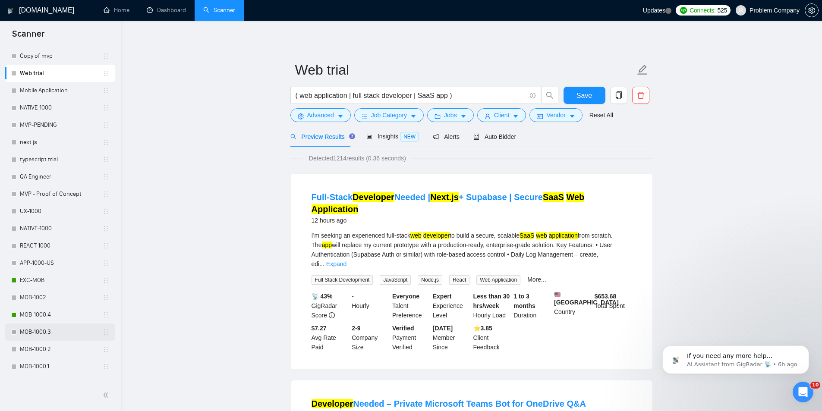
scroll to position [216, 0]
click at [54, 315] on link "MOB-1000.4" at bounding box center [61, 311] width 82 height 17
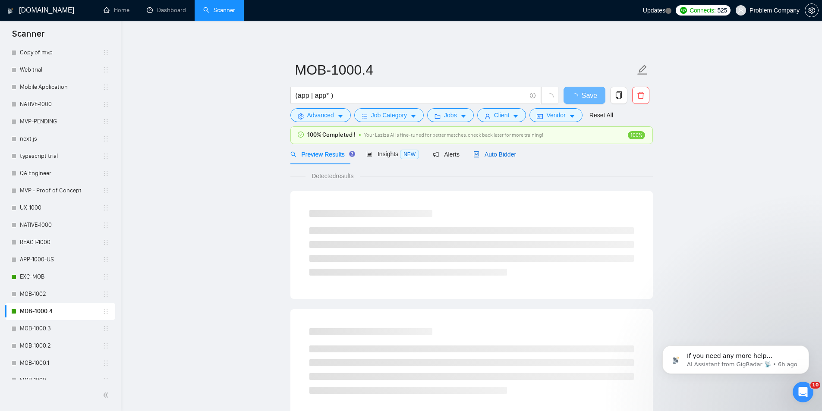
click at [494, 153] on span "Auto Bidder" at bounding box center [495, 154] width 43 height 7
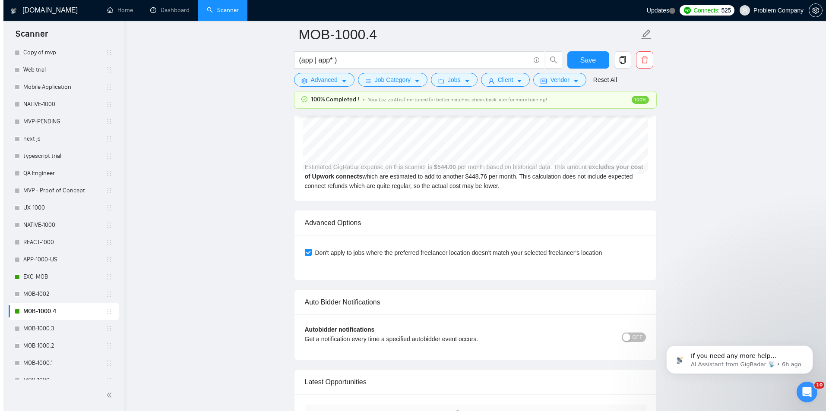
scroll to position [2072, 0]
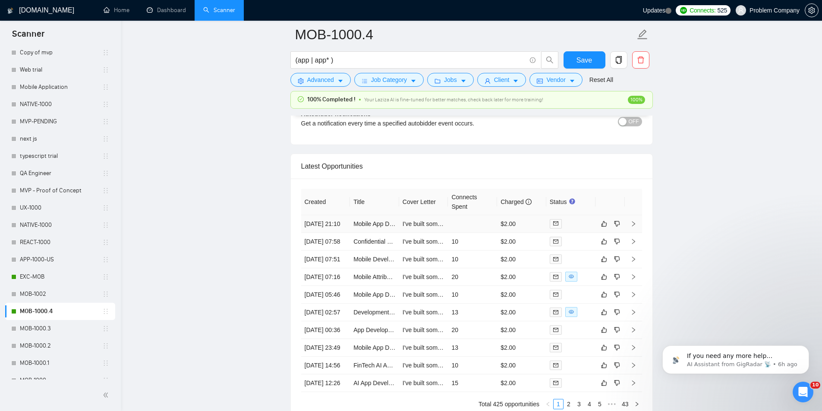
click at [339, 228] on td "[DATE] 21:10" at bounding box center [325, 224] width 49 height 18
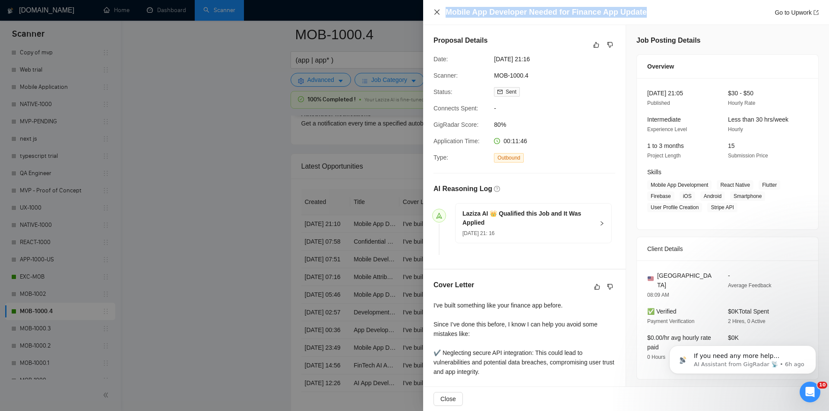
drag, startPoint x: 645, startPoint y: 8, endPoint x: 437, endPoint y: 13, distance: 207.7
click at [437, 13] on div "Mobile App Developer Needed for Finance App Update Go to Upwork" at bounding box center [625, 12] width 385 height 11
copy h4 "Mobile App Developer Needed for Finance App Update"
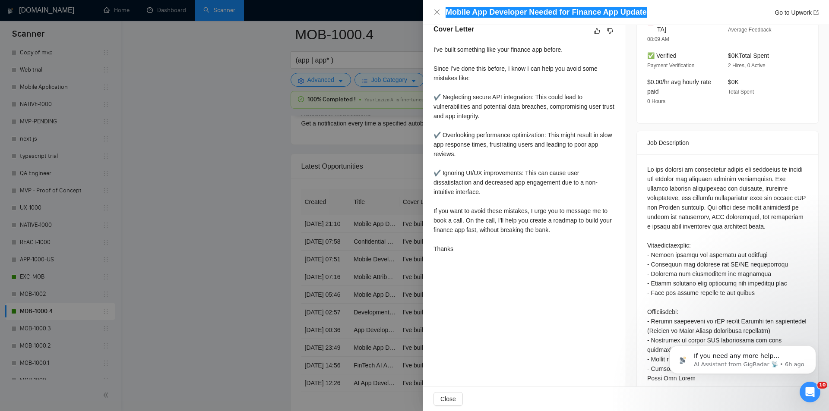
scroll to position [259, 0]
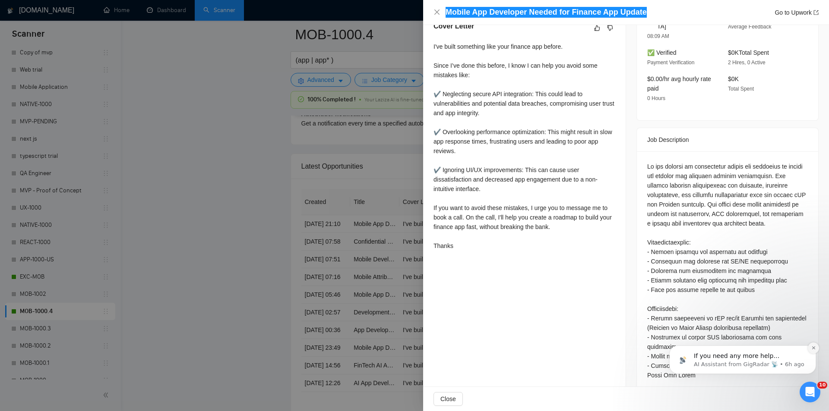
click at [815, 347] on icon "Dismiss notification" at bounding box center [813, 348] width 5 height 5
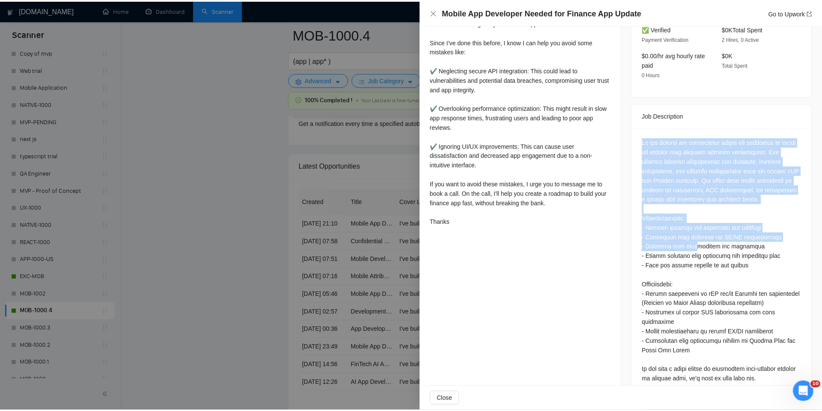
scroll to position [284, 0]
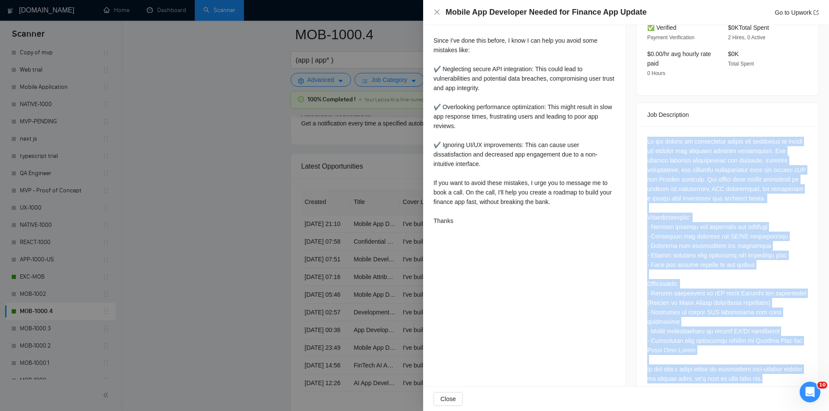
drag, startPoint x: 643, startPoint y: 150, endPoint x: 770, endPoint y: 361, distance: 246.5
click at [770, 361] on div at bounding box center [727, 261] width 181 height 271
copy div "We are seeking an experienced mobile app developer to update and enhance our ex…"
click at [440, 11] on icon "close" at bounding box center [436, 12] width 7 height 7
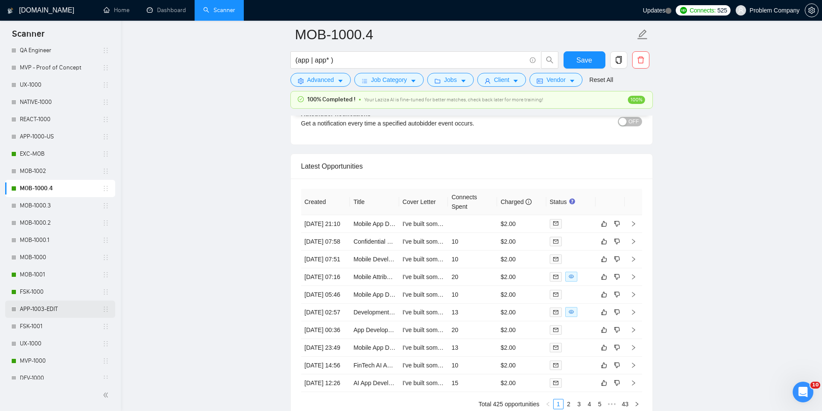
scroll to position [345, 0]
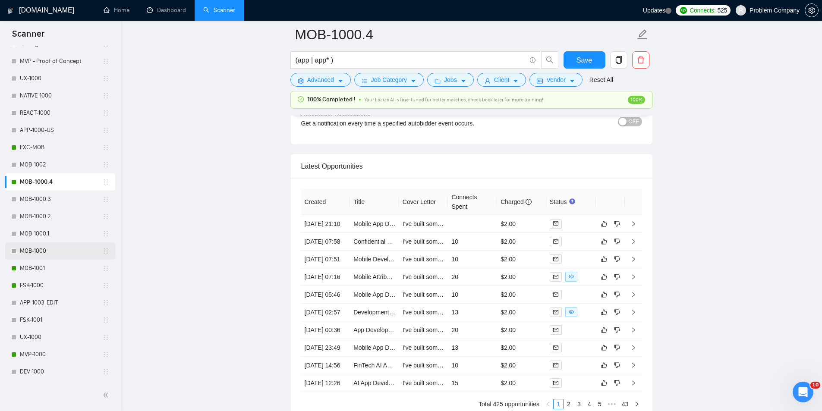
drag, startPoint x: 44, startPoint y: 268, endPoint x: 52, endPoint y: 249, distance: 20.1
click at [44, 267] on link "MOB-1001" at bounding box center [61, 268] width 82 height 17
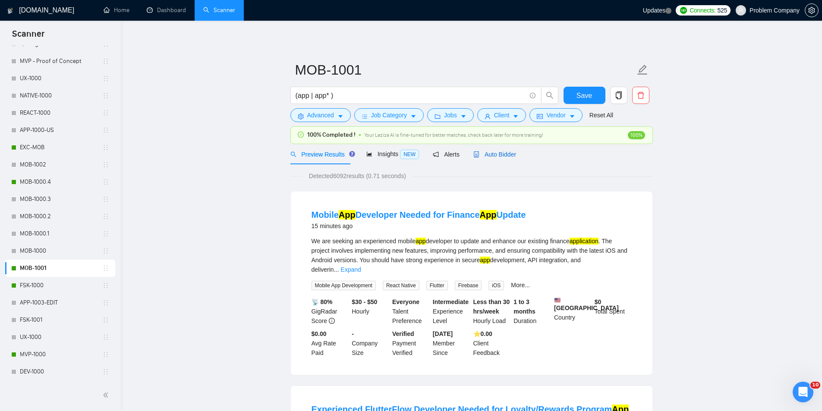
click at [488, 150] on div "Auto Bidder" at bounding box center [495, 154] width 43 height 9
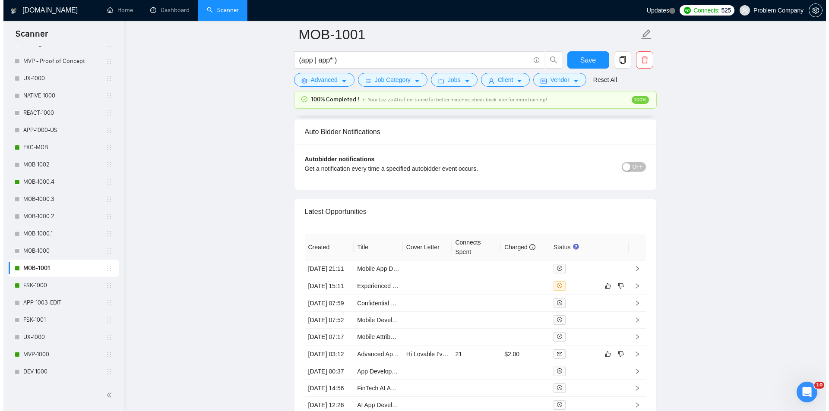
scroll to position [2029, 0]
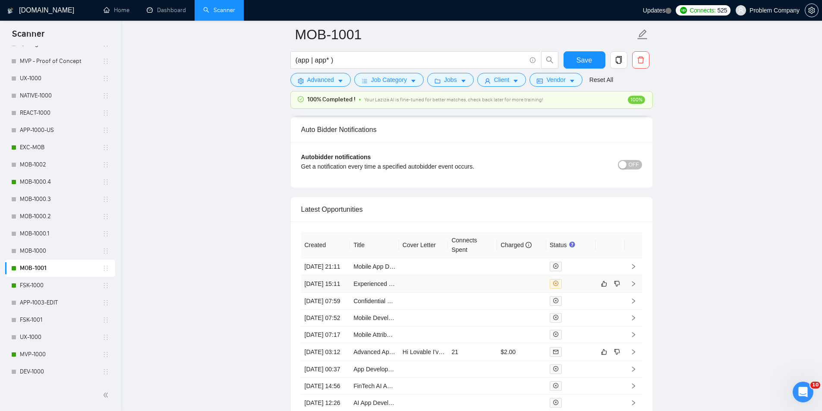
click at [327, 293] on td "[DATE] 15:11" at bounding box center [325, 284] width 49 height 18
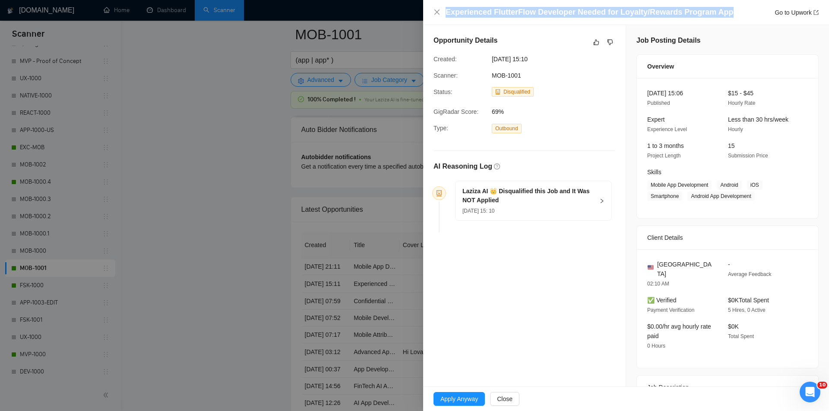
drag, startPoint x: 720, startPoint y: 14, endPoint x: 442, endPoint y: 8, distance: 278.1
click at [442, 8] on div "Experienced FlutterFlow Developer Needed for Loyalty/Rewards Program App Go to …" at bounding box center [625, 12] width 385 height 11
copy h4 "Experienced FlutterFlow Developer Needed for Loyalty/Rewards Program App"
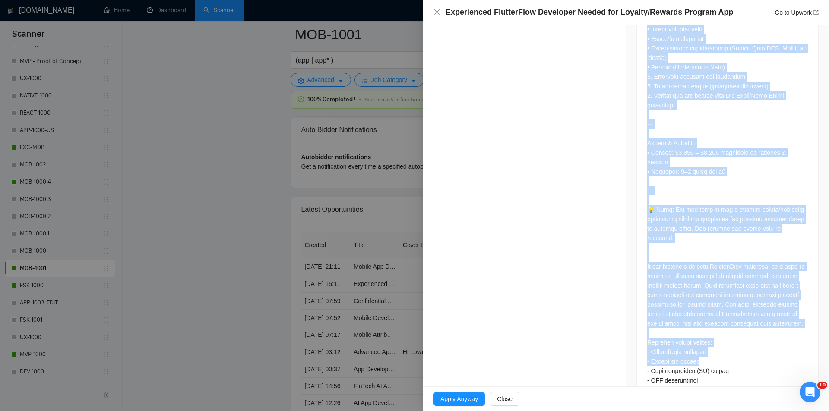
scroll to position [1071, 0]
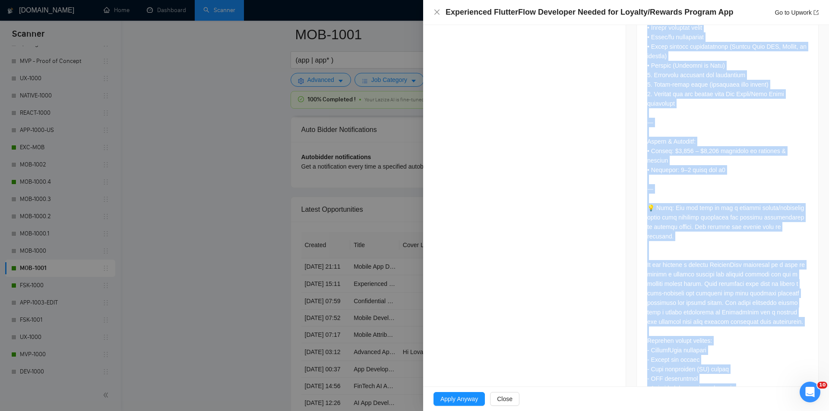
drag, startPoint x: 641, startPoint y: 98, endPoint x: 763, endPoint y: 363, distance: 292.0
copy div "Lo ips dolorsi ame co adipiscinge SeddoeiUsmo temporinc (ut labo) et dolor m al…"
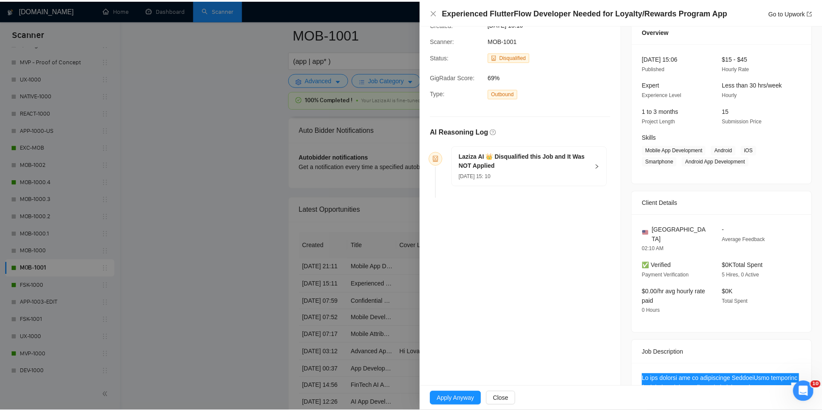
scroll to position [35, 0]
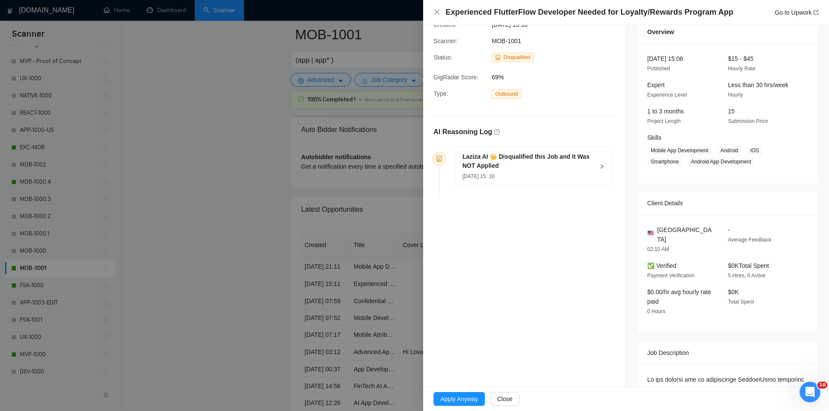
click at [531, 169] on h5 "Laziza AI 👑 Disqualified this Job and It Was NOT Applied" at bounding box center [528, 161] width 132 height 18
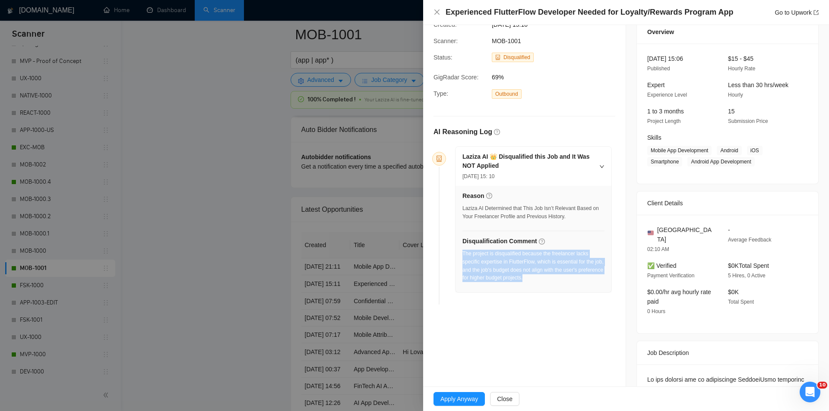
drag, startPoint x: 564, startPoint y: 287, endPoint x: 463, endPoint y: 253, distance: 106.5
click at [463, 253] on div "Reason Laziza AI Determined that This Job Isn’t Relevant Based on Your Freelanc…" at bounding box center [533, 239] width 156 height 107
copy div "The project is disqualified because the freelancer lacks specific expertise in …"
click at [436, 9] on icon "close" at bounding box center [436, 12] width 7 height 7
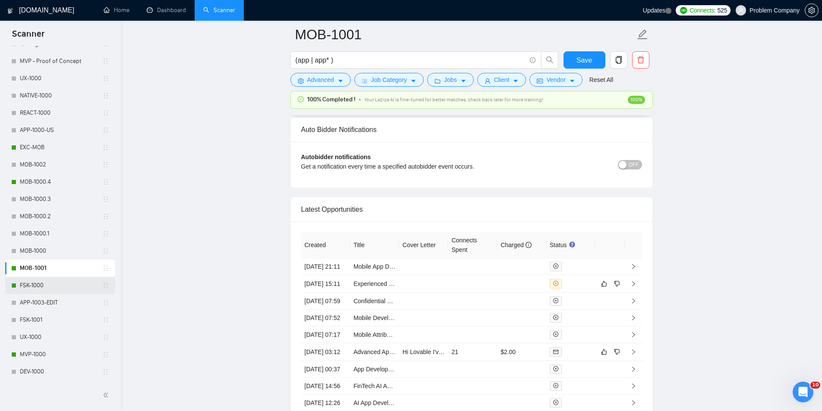
click at [47, 281] on link "FSK-1000" at bounding box center [61, 285] width 82 height 17
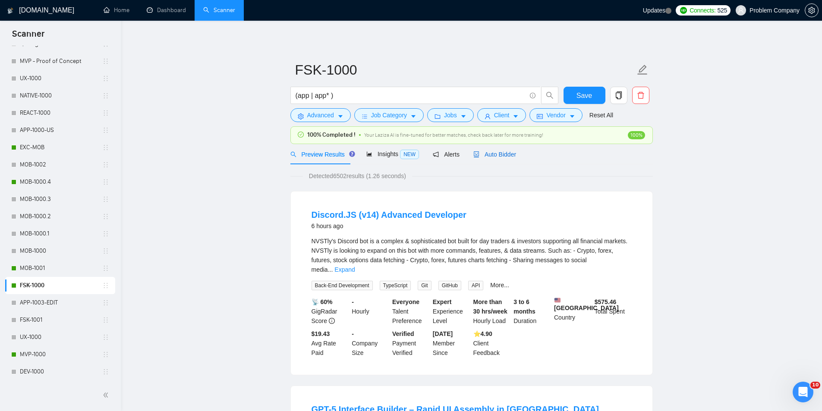
click at [505, 154] on span "Auto Bidder" at bounding box center [495, 154] width 43 height 7
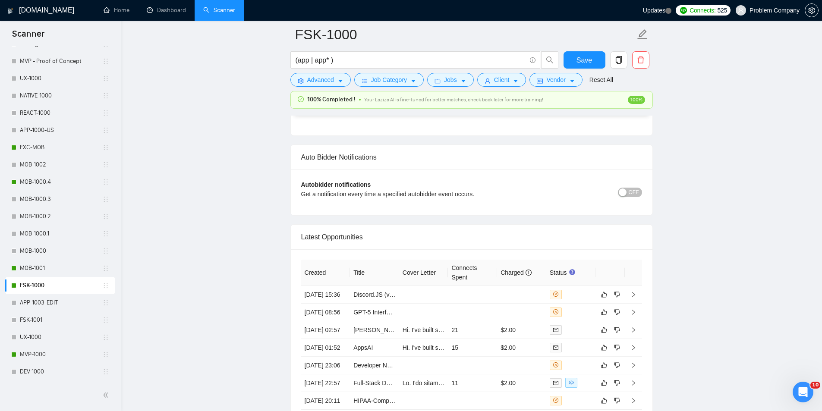
scroll to position [1977, 0]
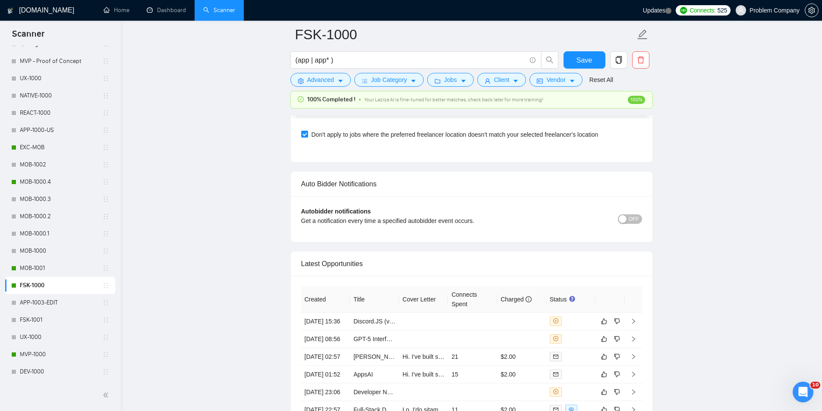
drag, startPoint x: 37, startPoint y: 354, endPoint x: 125, endPoint y: 357, distance: 88.1
click at [37, 355] on link "MVP-1000" at bounding box center [61, 354] width 82 height 17
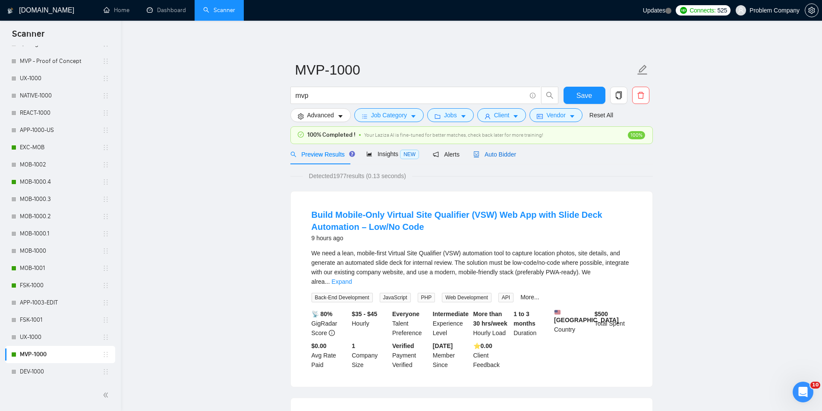
click at [490, 151] on span "Auto Bidder" at bounding box center [495, 154] width 43 height 7
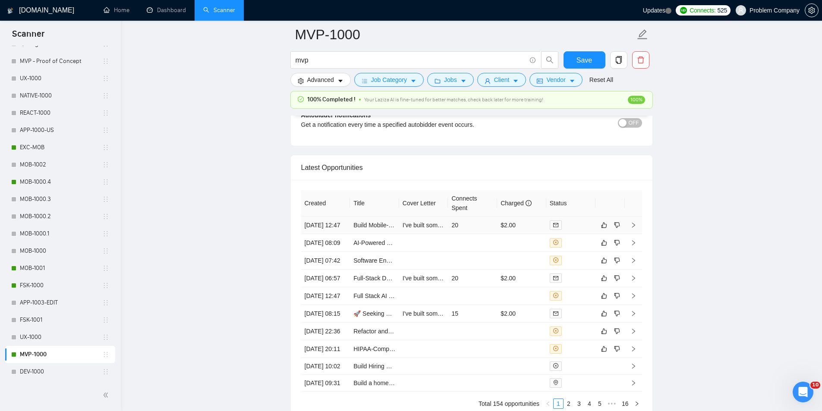
scroll to position [2029, 0]
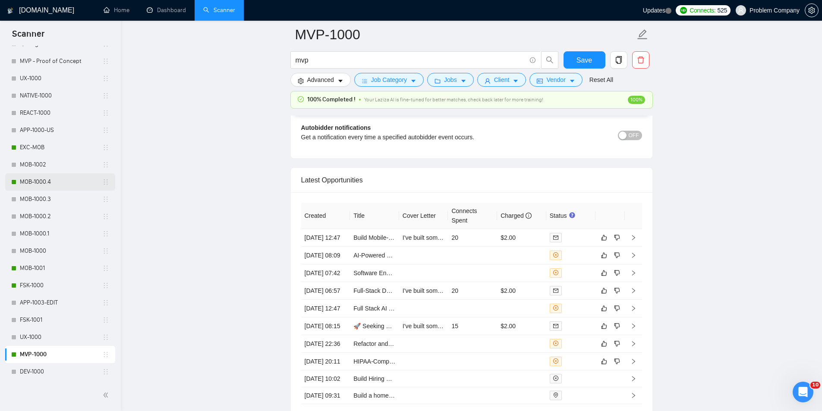
click at [29, 184] on link "MOB-1000.4" at bounding box center [61, 182] width 82 height 17
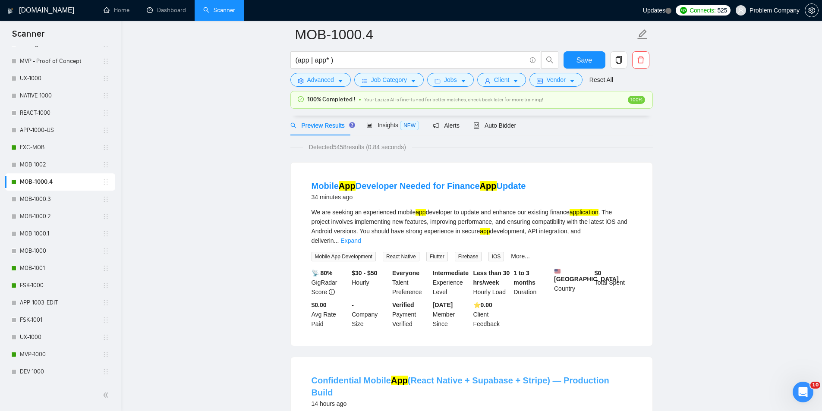
scroll to position [43, 0]
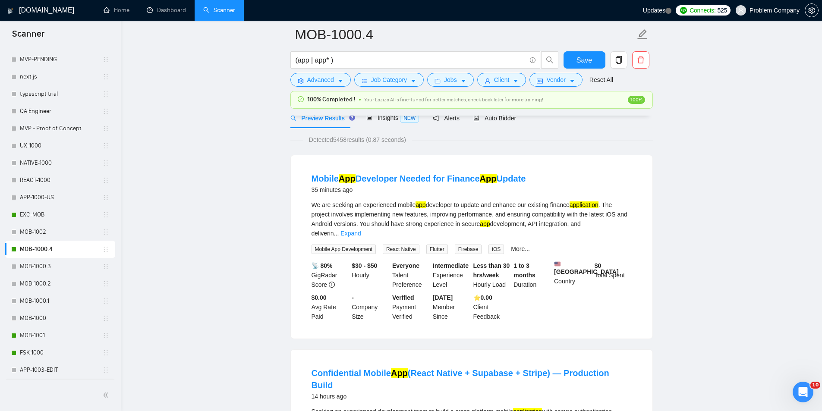
scroll to position [302, 0]
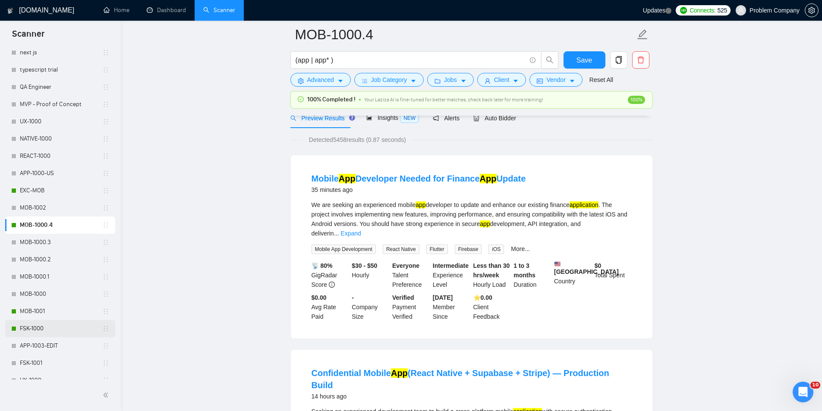
click at [46, 331] on link "FSK-1000" at bounding box center [61, 328] width 82 height 17
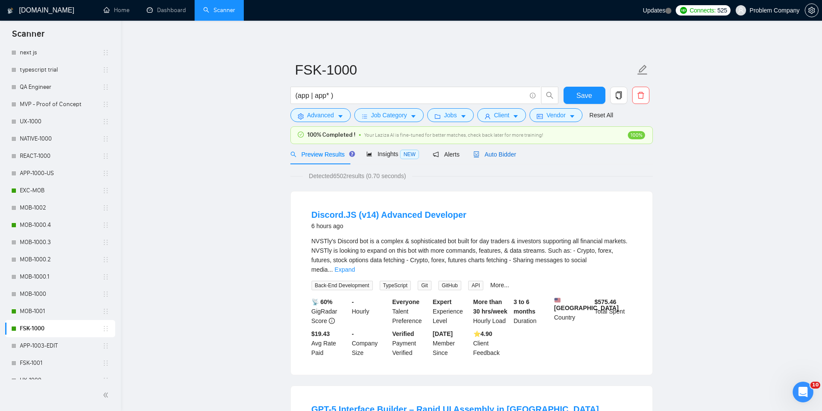
click at [504, 152] on span "Auto Bidder" at bounding box center [495, 154] width 43 height 7
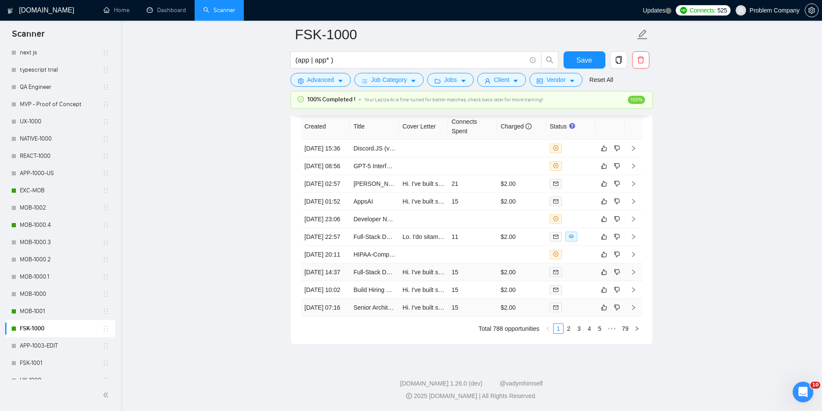
scroll to position [2236, 0]
click at [568, 330] on link "2" at bounding box center [568, 328] width 9 height 9
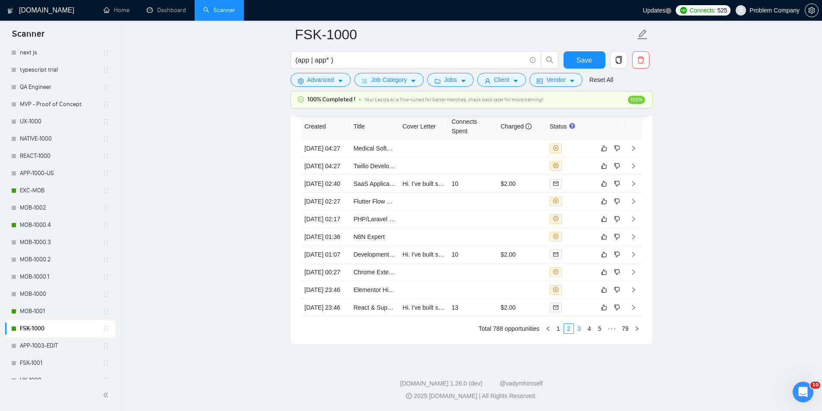
click at [578, 329] on link "3" at bounding box center [579, 328] width 9 height 9
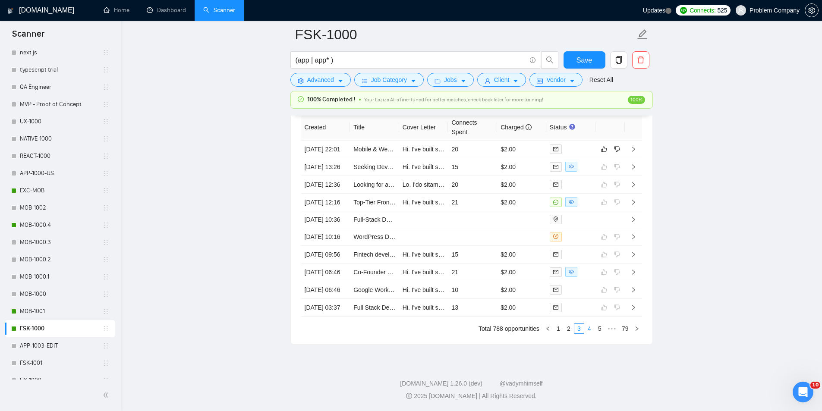
click at [589, 329] on link "4" at bounding box center [589, 328] width 9 height 9
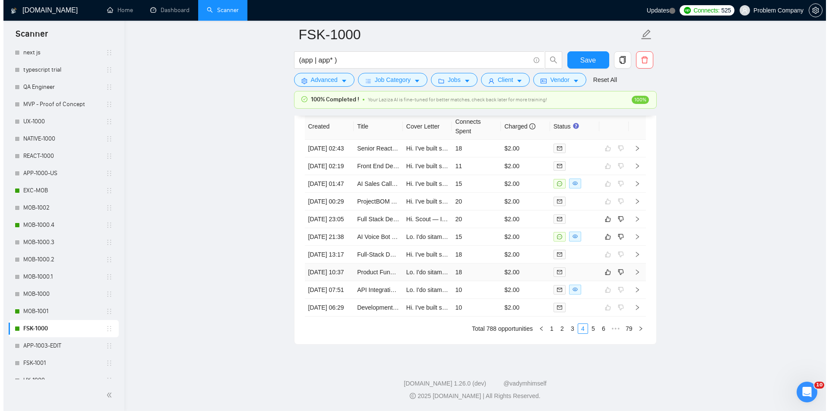
scroll to position [2150, 0]
click at [321, 246] on td "07 Aug, 2025 21:38" at bounding box center [325, 238] width 49 height 18
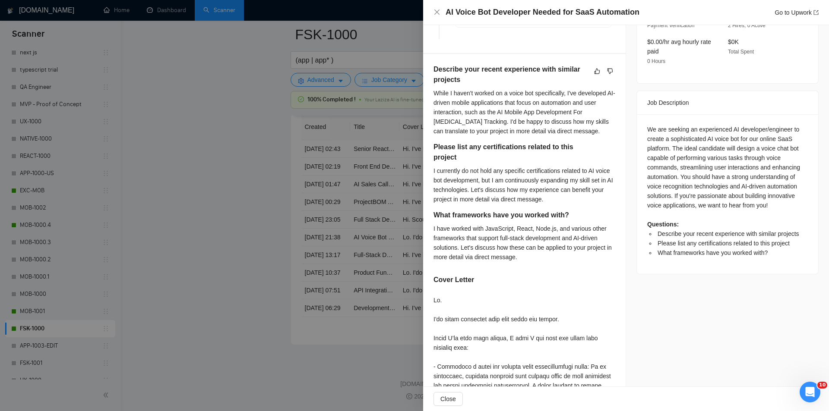
scroll to position [302, 0]
